Goal: Information Seeking & Learning: Learn about a topic

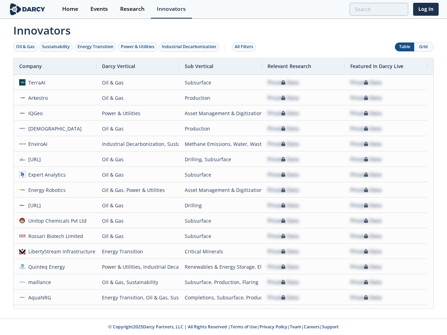
click at [25, 47] on div "Oil & Gas" at bounding box center [25, 47] width 18 height 6
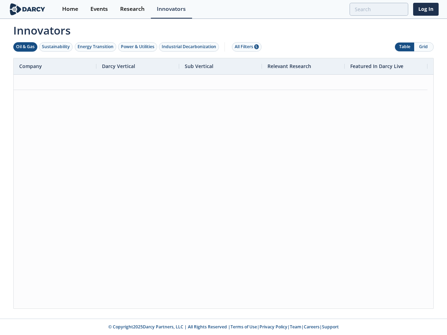
click at [56, 47] on div "Sustainability" at bounding box center [56, 47] width 28 height 6
click at [96, 47] on div "Energy Transition" at bounding box center [95, 47] width 36 height 6
click at [138, 47] on div "Power & Utilities" at bounding box center [137, 47] width 33 height 6
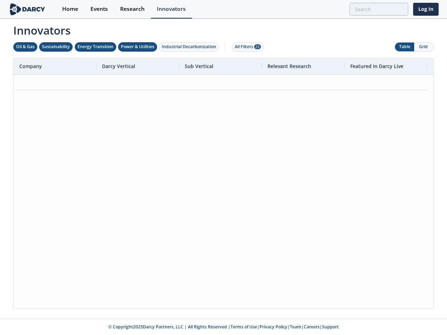
click at [190, 47] on div "Industrial Decarbonization" at bounding box center [189, 47] width 54 height 6
click at [246, 47] on div "All Filters 28" at bounding box center [247, 47] width 26 height 6
